Goal: Transaction & Acquisition: Download file/media

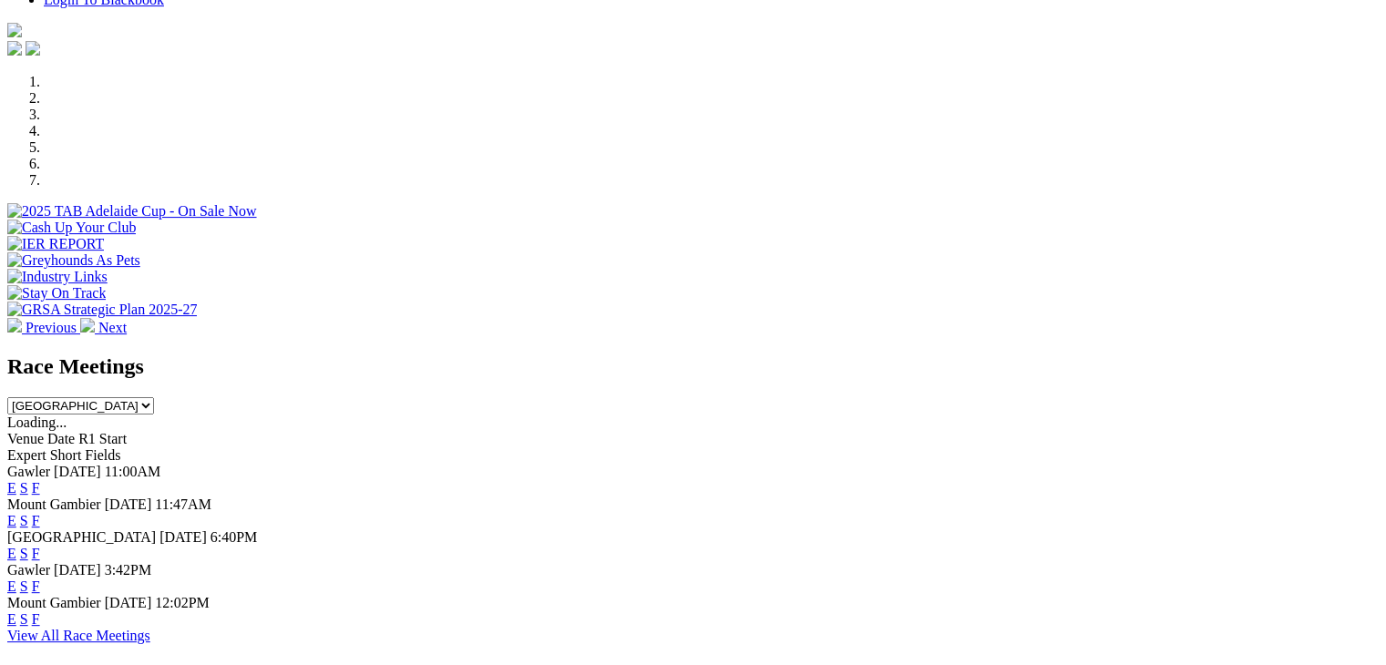
scroll to position [501, 0]
click at [40, 481] on link "F" at bounding box center [36, 488] width 8 height 15
click at [154, 398] on select "[GEOGRAPHIC_DATA] [GEOGRAPHIC_DATA] [GEOGRAPHIC_DATA] [GEOGRAPHIC_DATA] [GEOGRA…" at bounding box center [80, 406] width 147 height 17
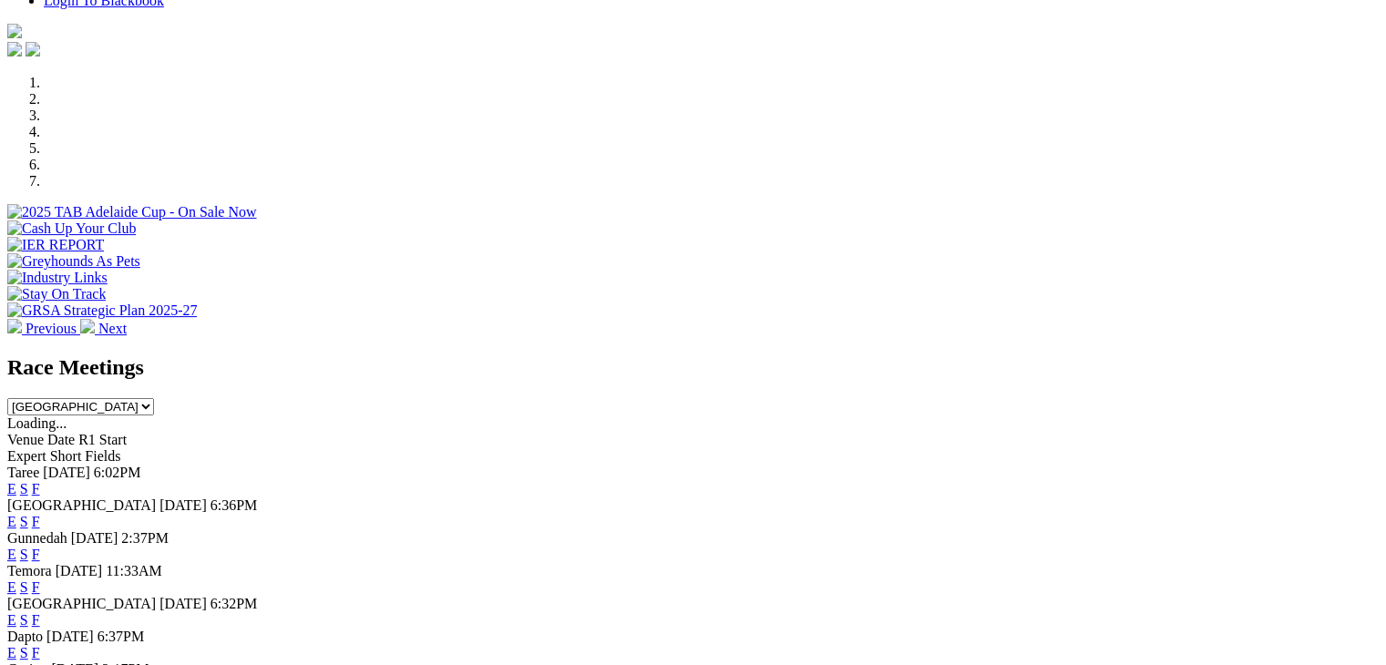
click at [40, 481] on link "F" at bounding box center [36, 488] width 8 height 15
click at [40, 514] on link "F" at bounding box center [36, 521] width 8 height 15
click at [40, 547] on link "F" at bounding box center [36, 554] width 8 height 15
click at [40, 579] on link "F" at bounding box center [36, 586] width 8 height 15
click at [154, 398] on select "South Australia New South Wales Northern Territory Queensland Tasmania Victoria…" at bounding box center [80, 406] width 147 height 17
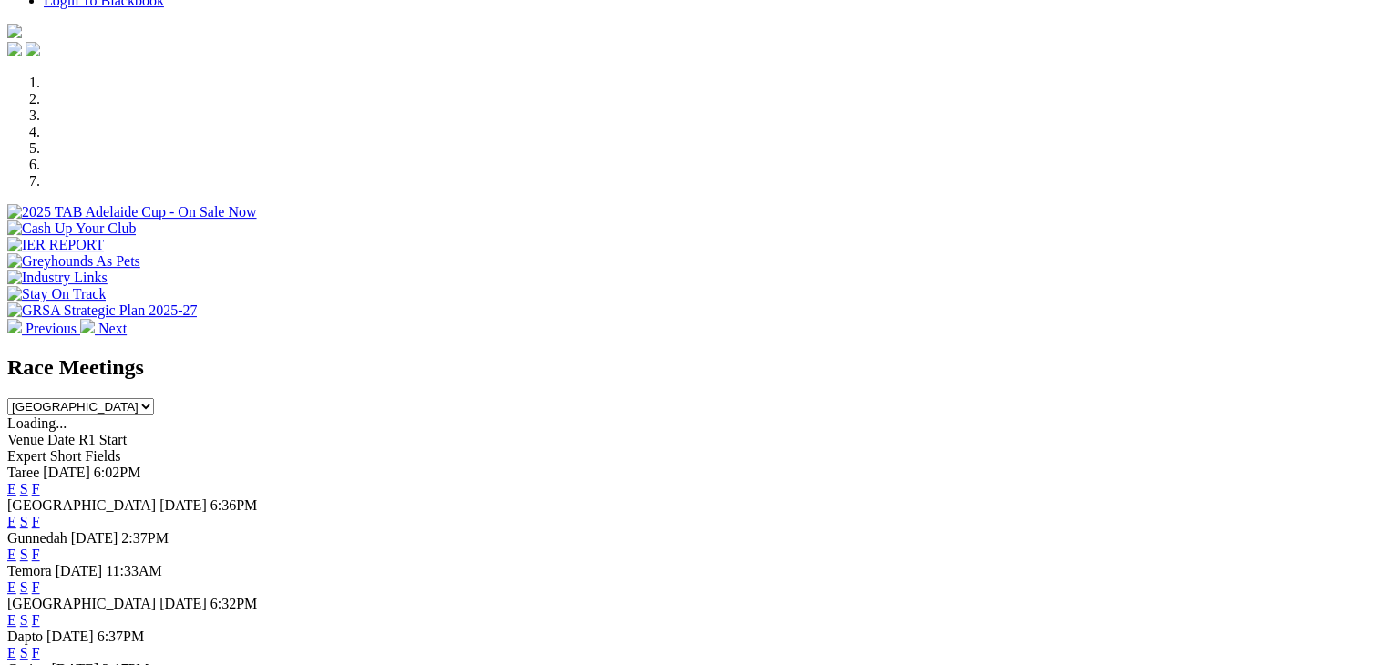
click at [154, 398] on select "South Australia New South Wales Northern Territory Queensland Tasmania Victoria…" at bounding box center [80, 406] width 147 height 17
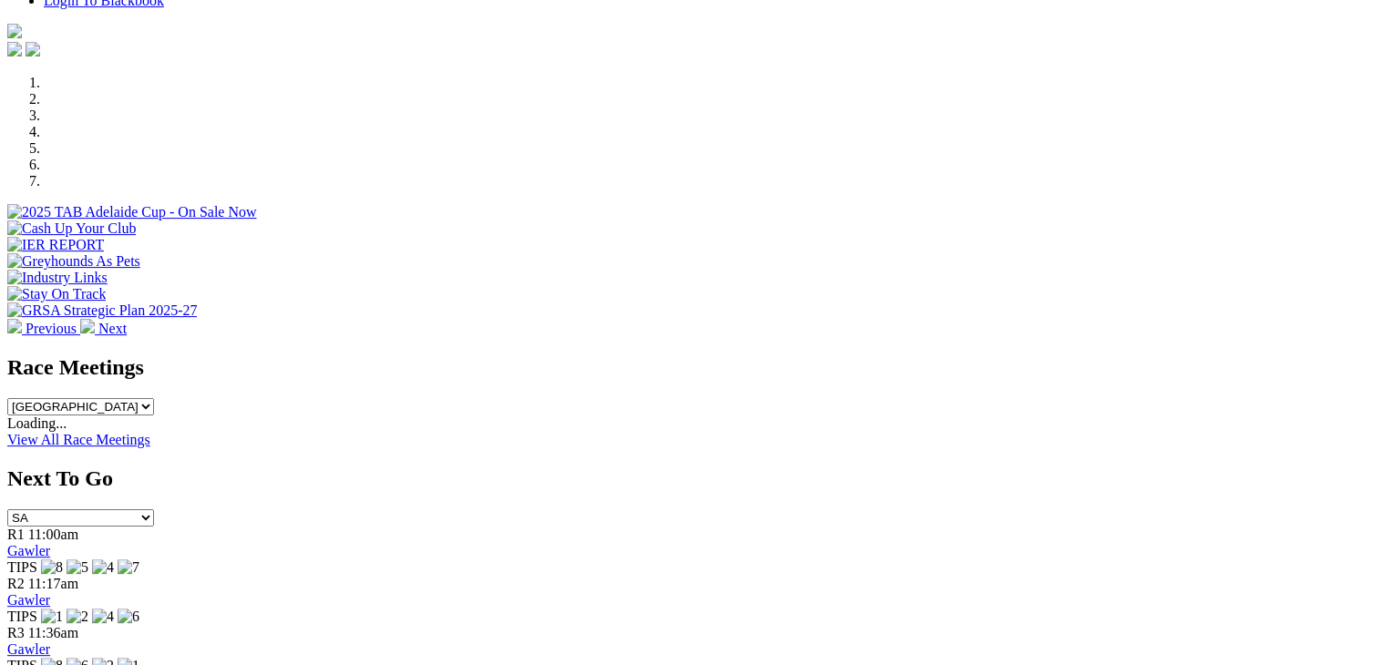
click at [911, 355] on div "Race Meetings South Australia New South Wales Northern Territory Queensland Tas…" at bounding box center [692, 385] width 1371 height 60
click at [154, 398] on select "South Australia New South Wales Northern Territory Queensland Tasmania Victoria…" at bounding box center [80, 406] width 147 height 17
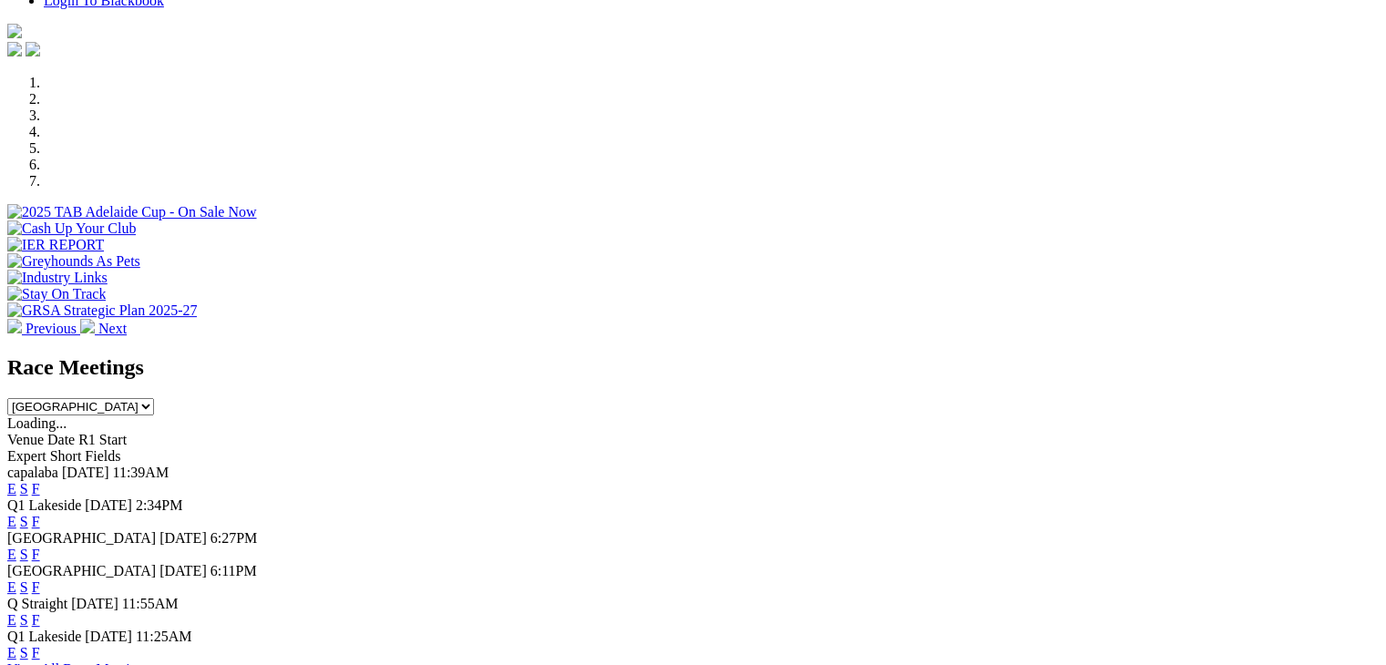
click at [40, 481] on link "F" at bounding box center [36, 488] width 8 height 15
click at [40, 514] on link "F" at bounding box center [36, 521] width 8 height 15
click at [40, 547] on link "F" at bounding box center [36, 554] width 8 height 15
click at [154, 398] on select "South Australia New South Wales Northern Territory Queensland Tasmania Victoria…" at bounding box center [80, 406] width 147 height 17
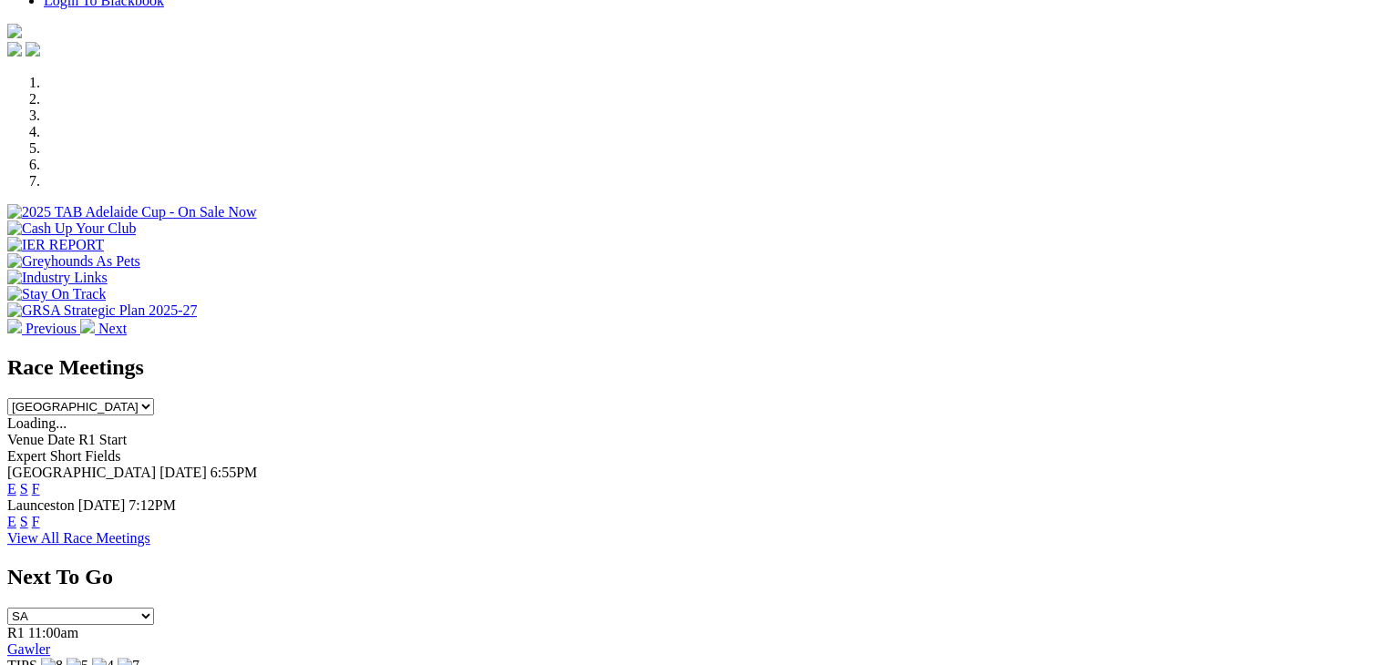
click at [154, 398] on select "South Australia New South Wales Northern Territory Queensland Tasmania Victoria…" at bounding box center [80, 406] width 147 height 17
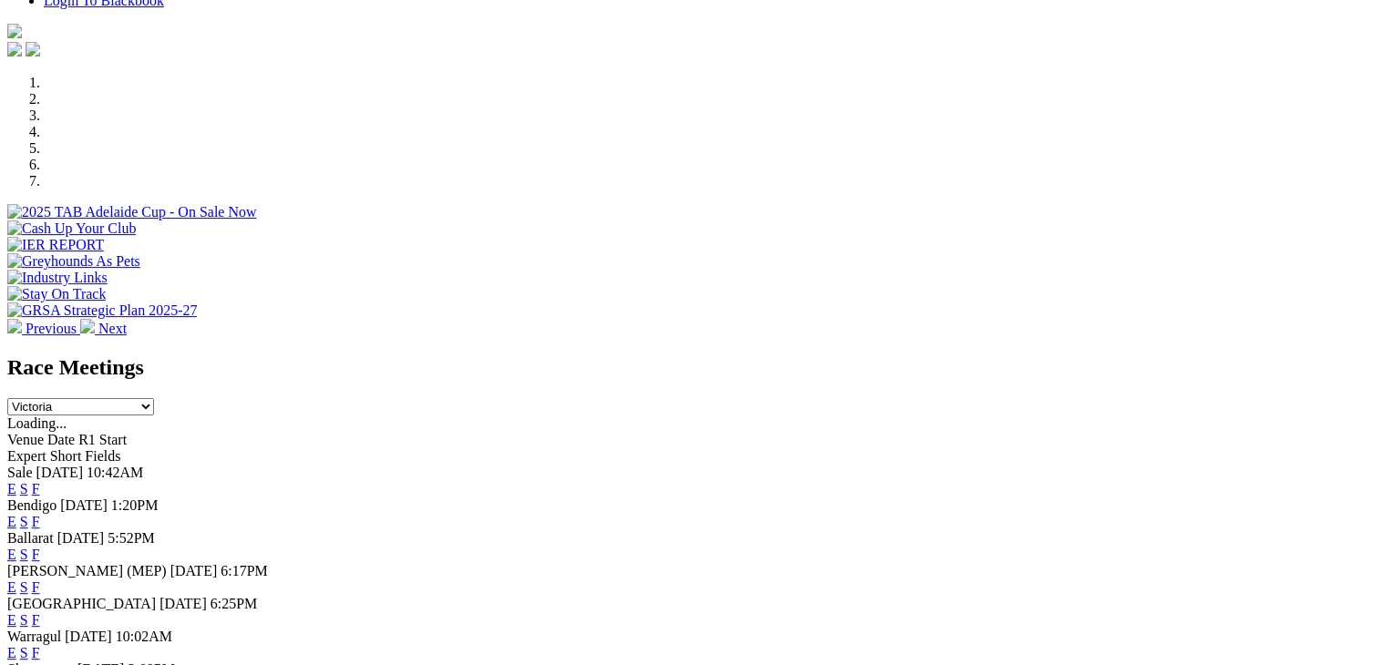
click at [40, 481] on link "F" at bounding box center [36, 488] width 8 height 15
click at [40, 514] on link "F" at bounding box center [36, 521] width 8 height 15
click at [40, 547] on link "F" at bounding box center [36, 554] width 8 height 15
click at [40, 579] on link "F" at bounding box center [36, 586] width 8 height 15
click at [154, 398] on select "South Australia New South Wales Northern Territory Queensland Tasmania Victoria…" at bounding box center [80, 406] width 147 height 17
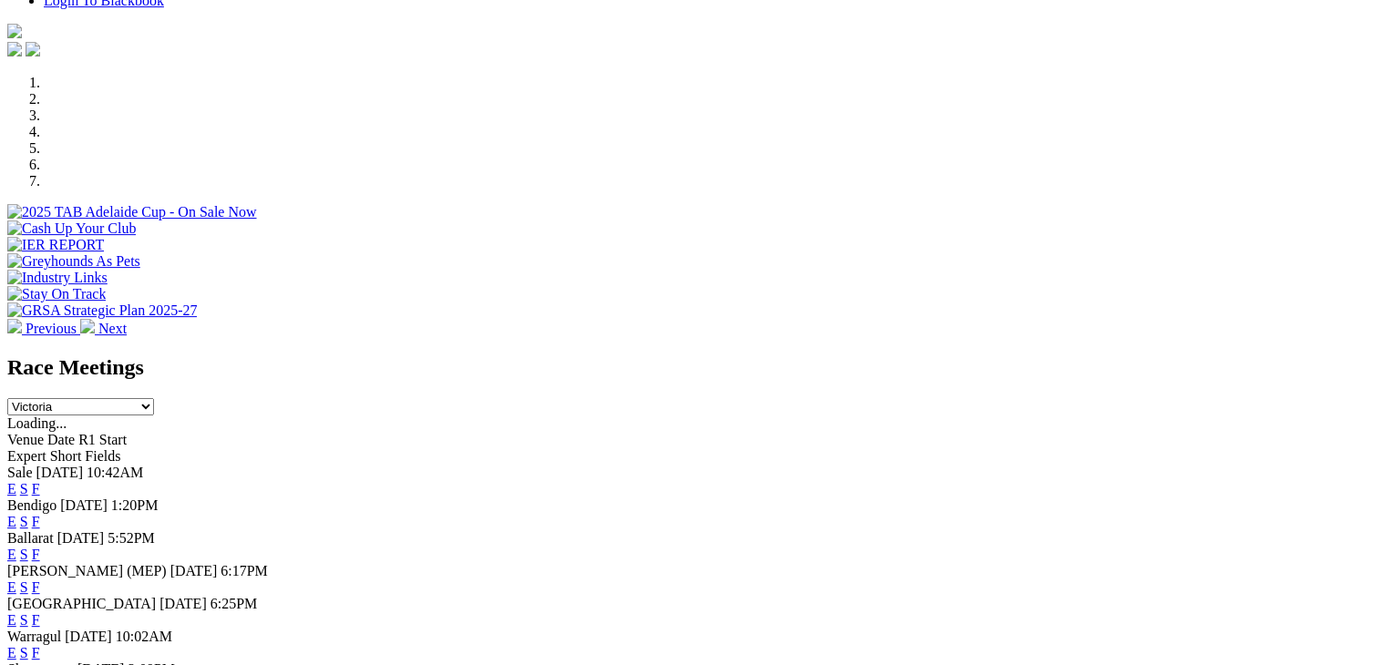
select select "WA"
click at [154, 398] on select "South Australia New South Wales Northern Territory Queensland Tasmania Victoria…" at bounding box center [80, 406] width 147 height 17
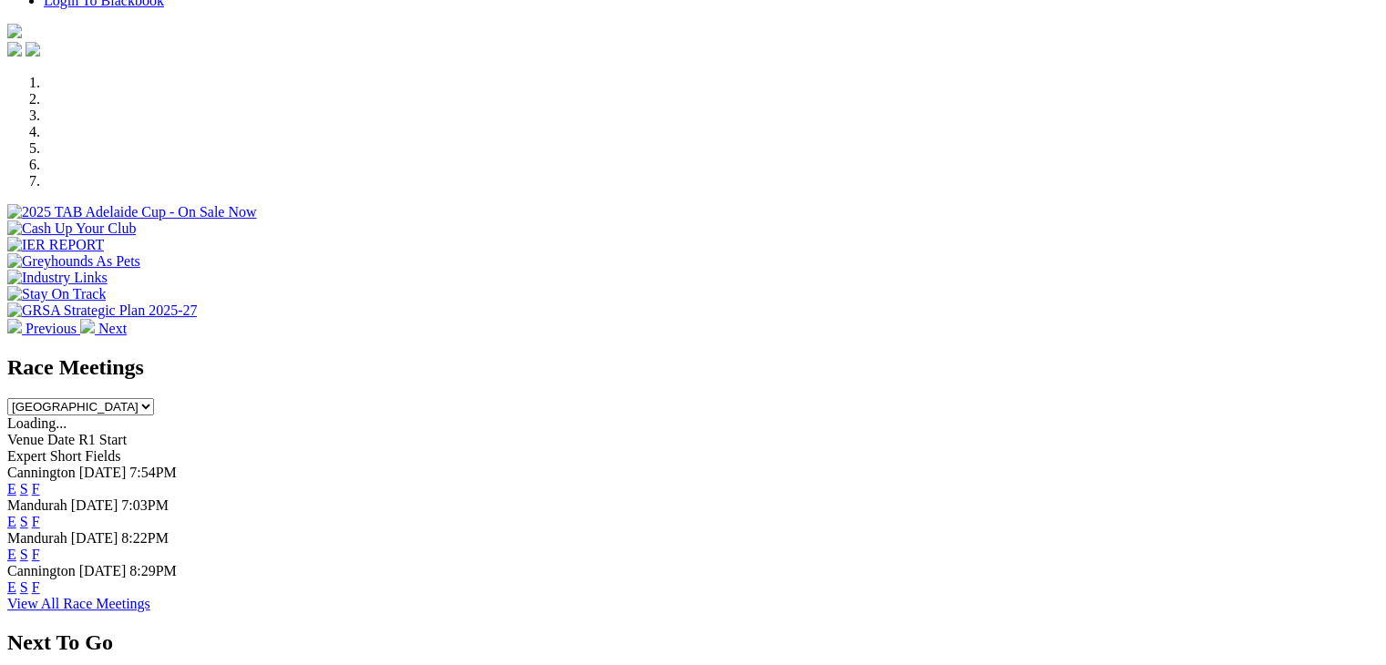
click at [40, 481] on link "F" at bounding box center [36, 488] width 8 height 15
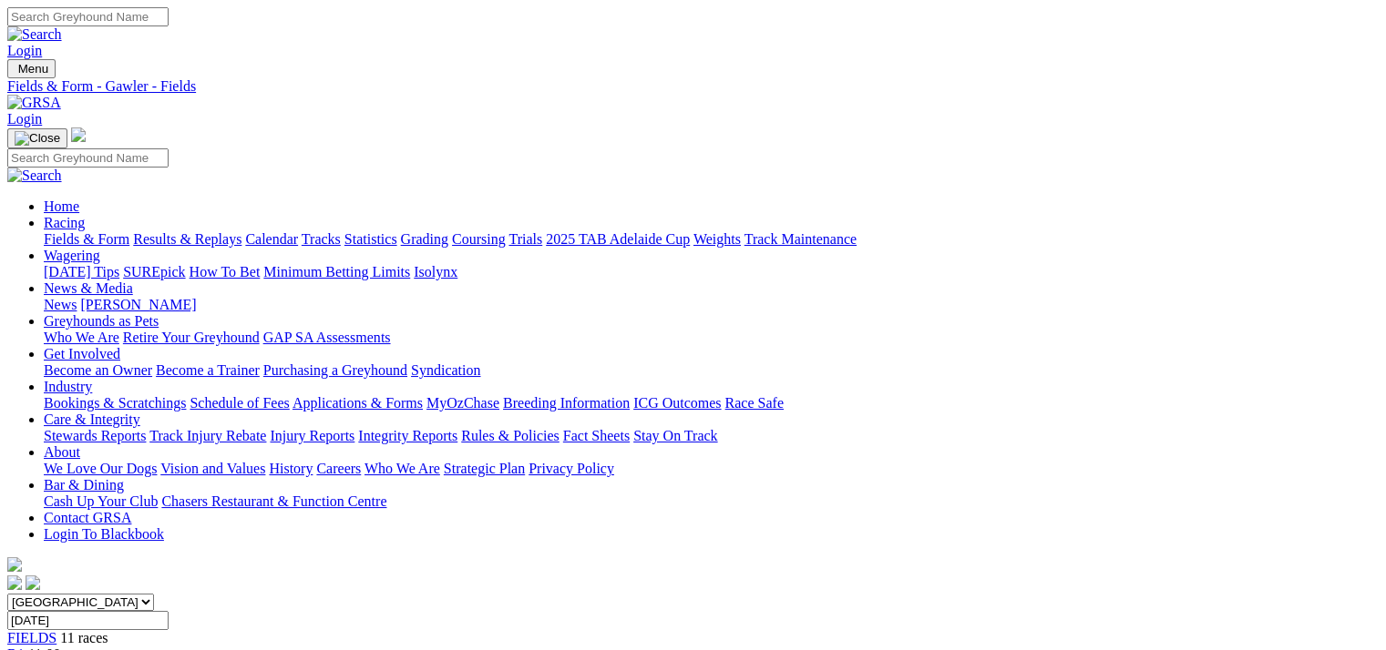
drag, startPoint x: 1029, startPoint y: 421, endPoint x: 1031, endPoint y: 407, distance: 13.8
click at [986, 244] on link "CSV (Excel)" at bounding box center [948, 236] width 75 height 15
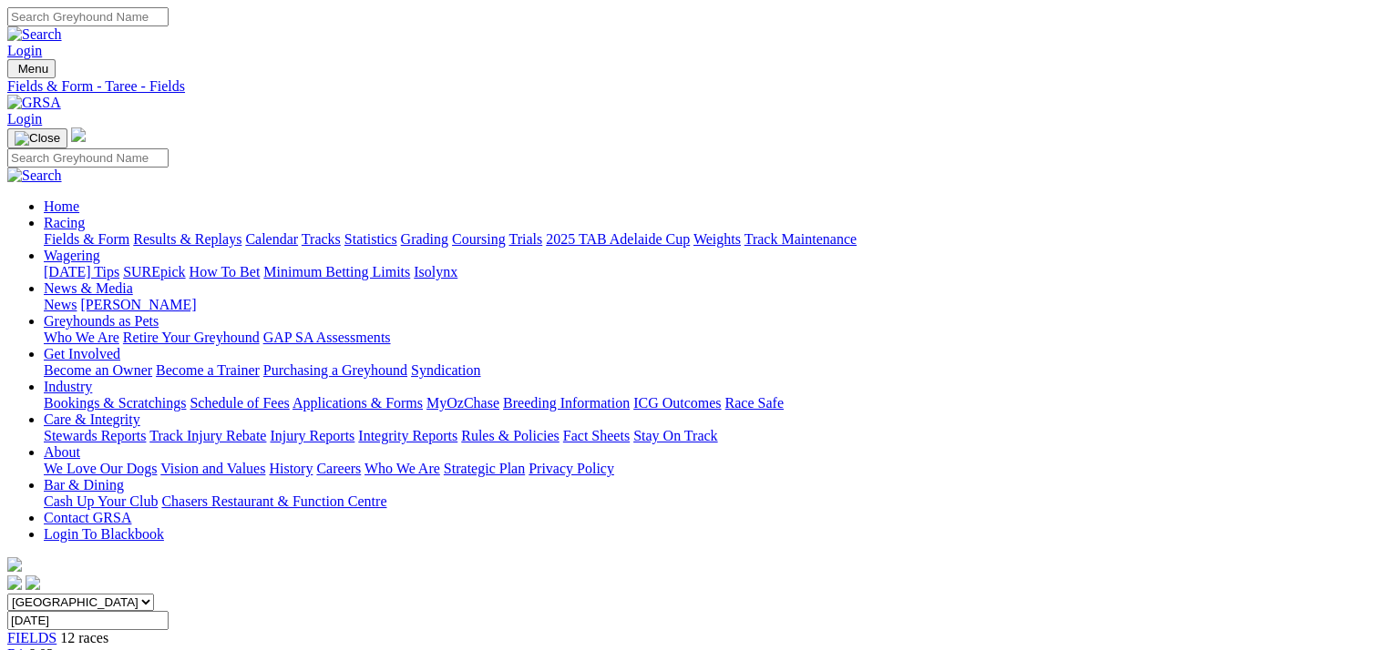
click at [986, 237] on link "CSV (Excel)" at bounding box center [948, 228] width 75 height 15
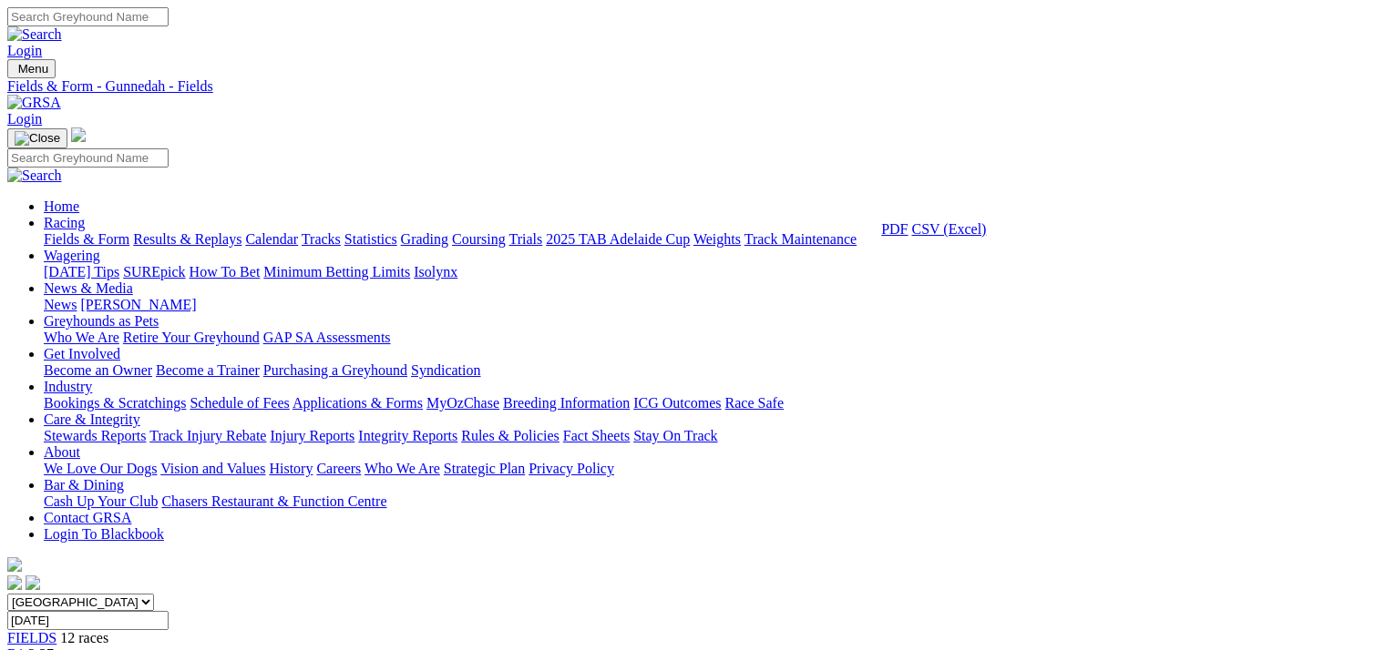
click at [986, 237] on link "CSV (Excel)" at bounding box center [948, 228] width 75 height 15
click at [986, 244] on link "CSV (Excel)" at bounding box center [948, 236] width 75 height 15
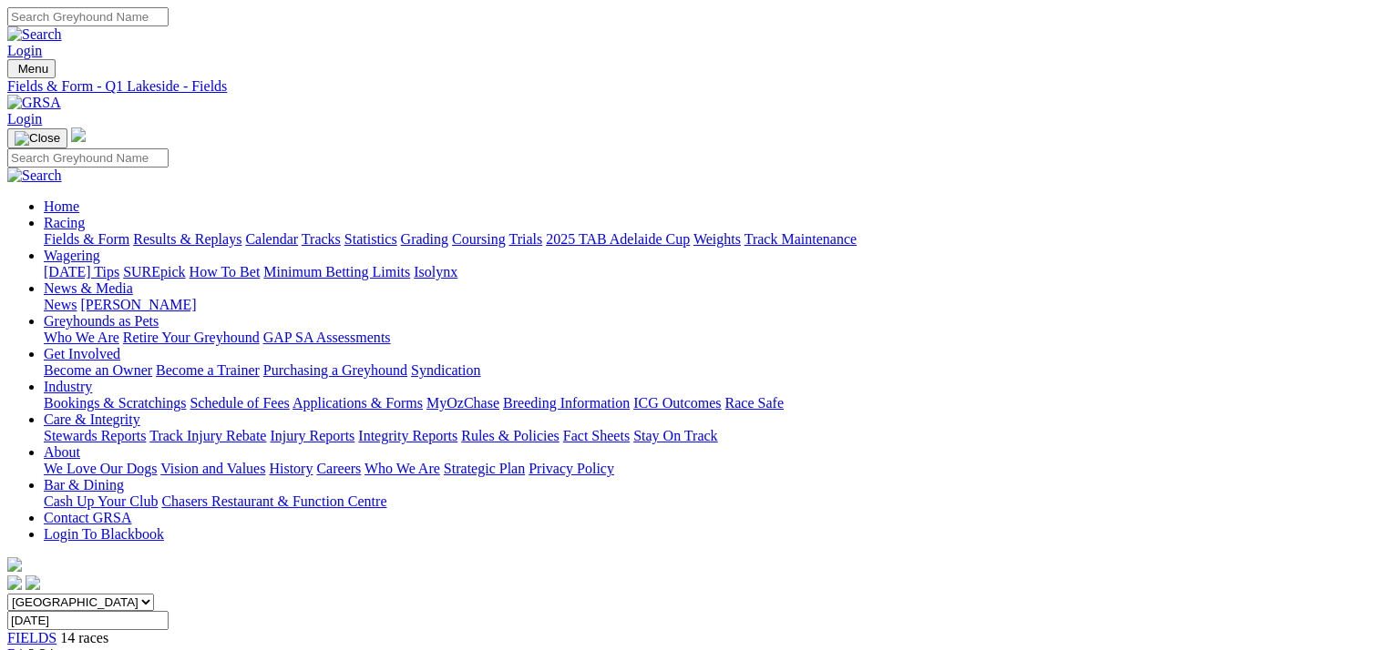
click at [986, 237] on link "CSV (Excel)" at bounding box center [948, 228] width 75 height 15
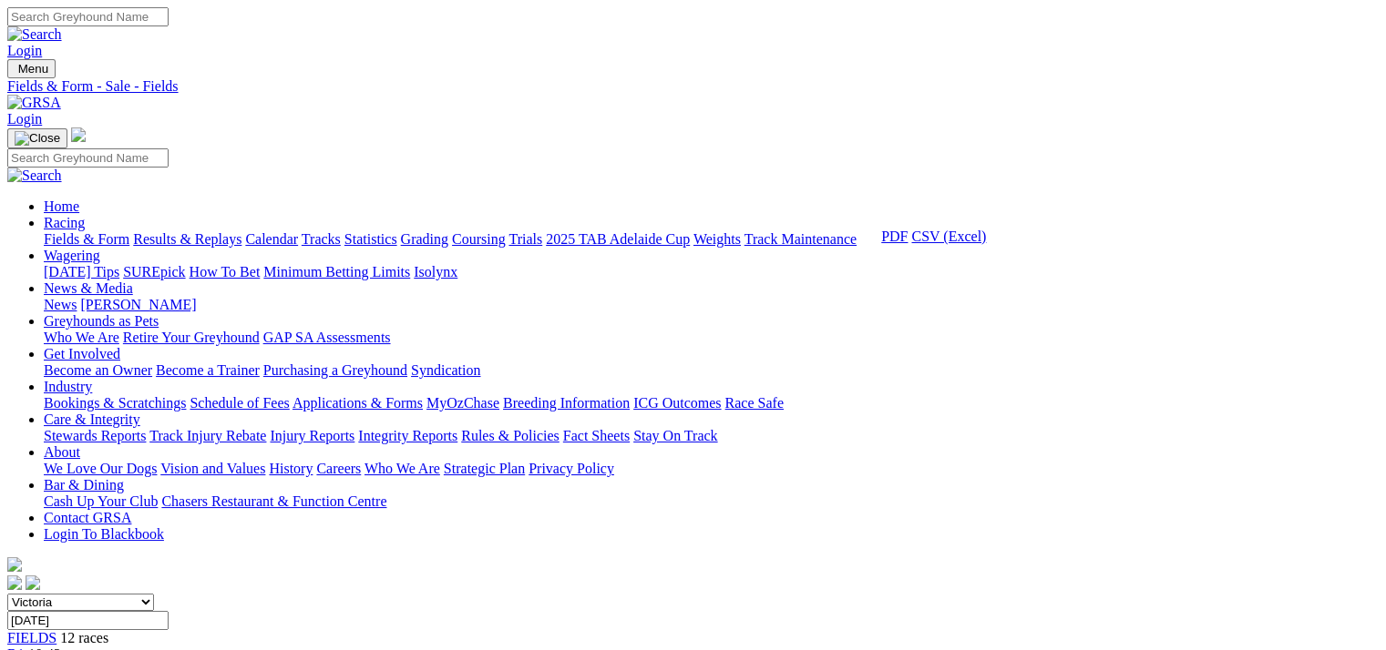
click at [986, 244] on link "CSV (Excel)" at bounding box center [948, 236] width 75 height 15
click at [986, 237] on link "CSV (Excel)" at bounding box center [948, 228] width 75 height 15
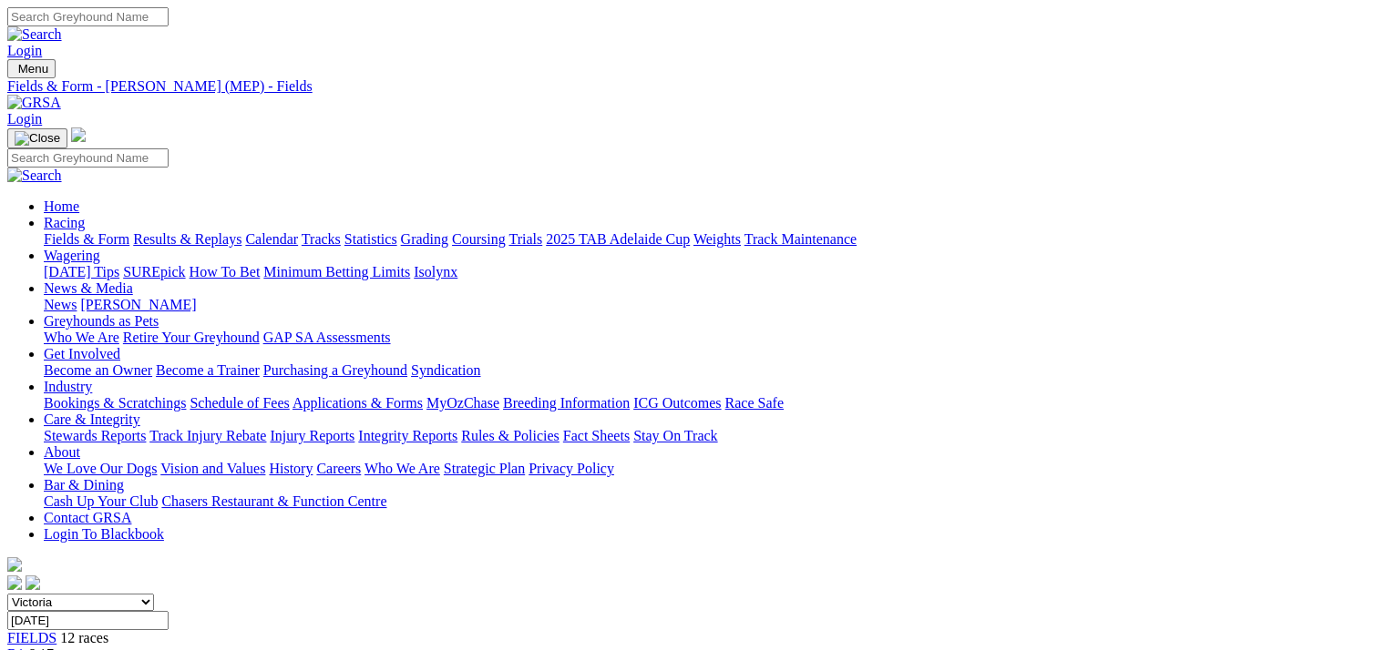
click at [986, 237] on link "CSV (Excel)" at bounding box center [948, 228] width 75 height 15
